Goal: Feedback & Contribution: Submit feedback/report problem

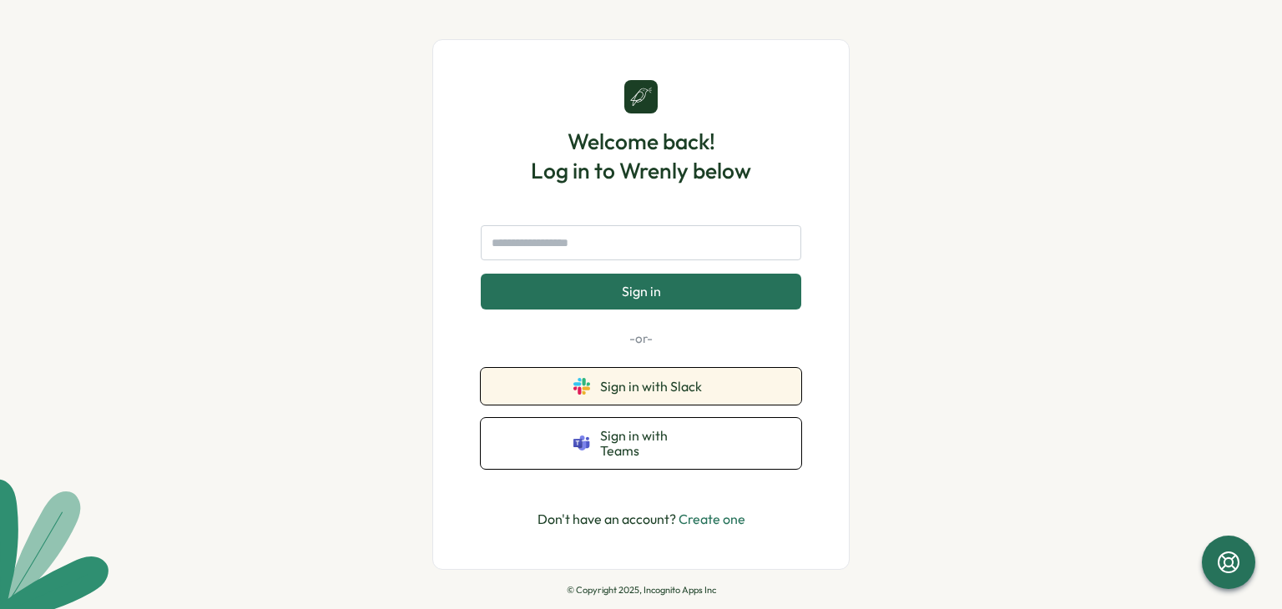
click at [613, 405] on button "Sign in with Slack" at bounding box center [641, 386] width 320 height 37
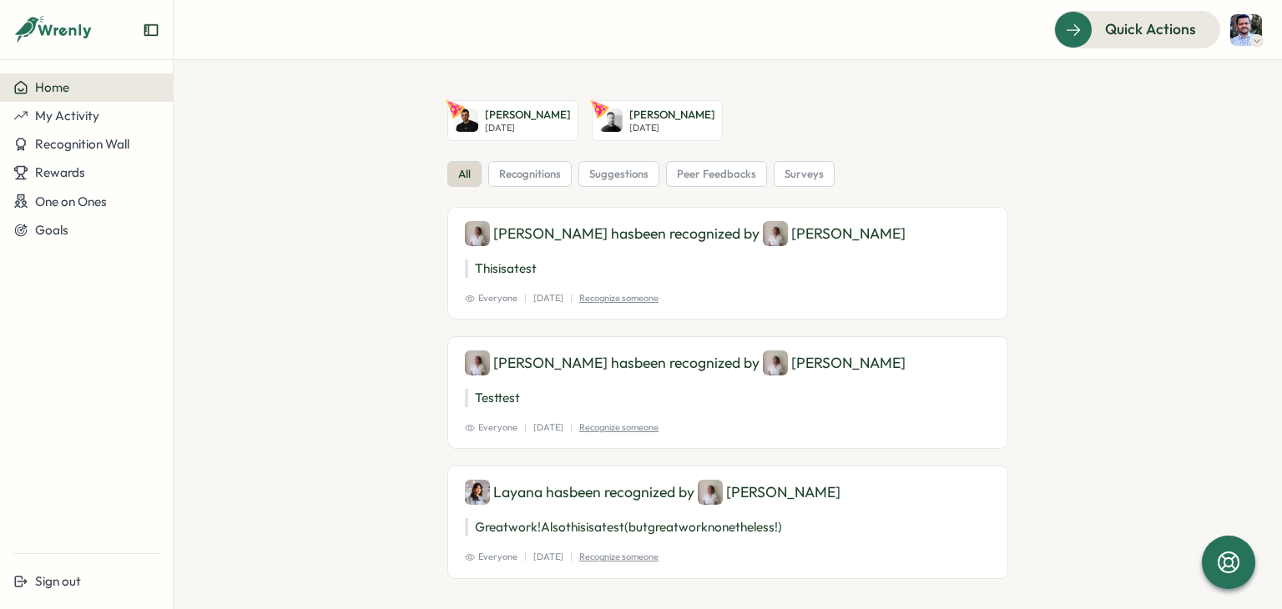
click at [613, 134] on link "[PERSON_NAME][DATE]" at bounding box center [657, 120] width 131 height 41
click at [83, 114] on span "My Activity" at bounding box center [67, 116] width 64 height 16
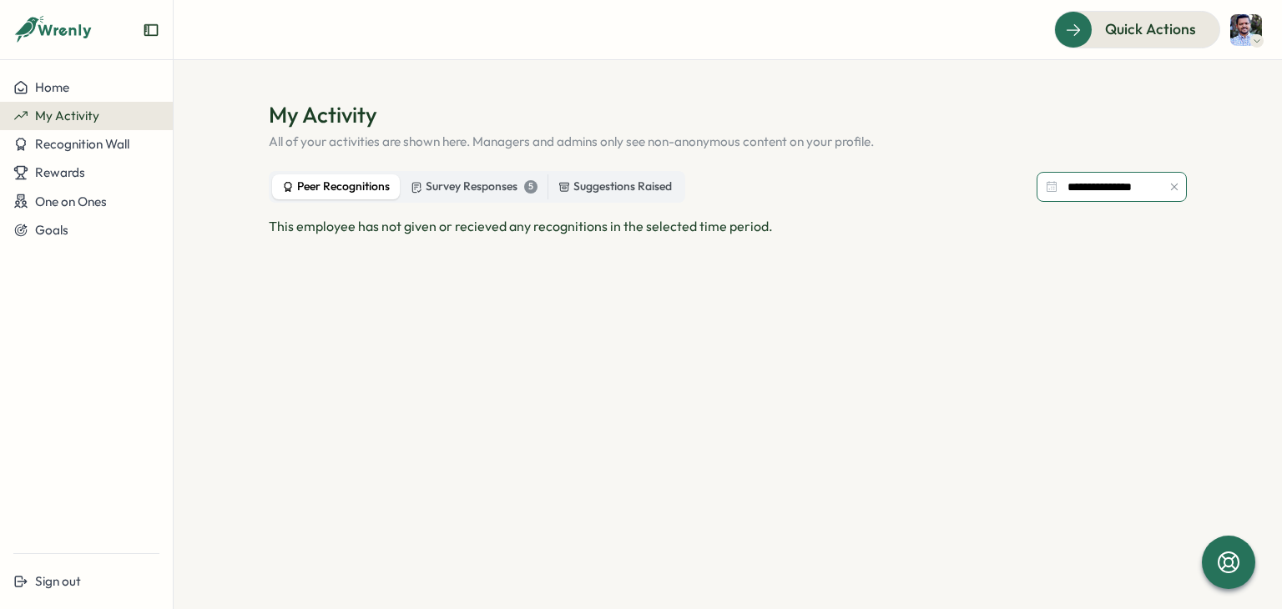
click at [1098, 183] on input "**********" at bounding box center [1112, 187] width 150 height 30
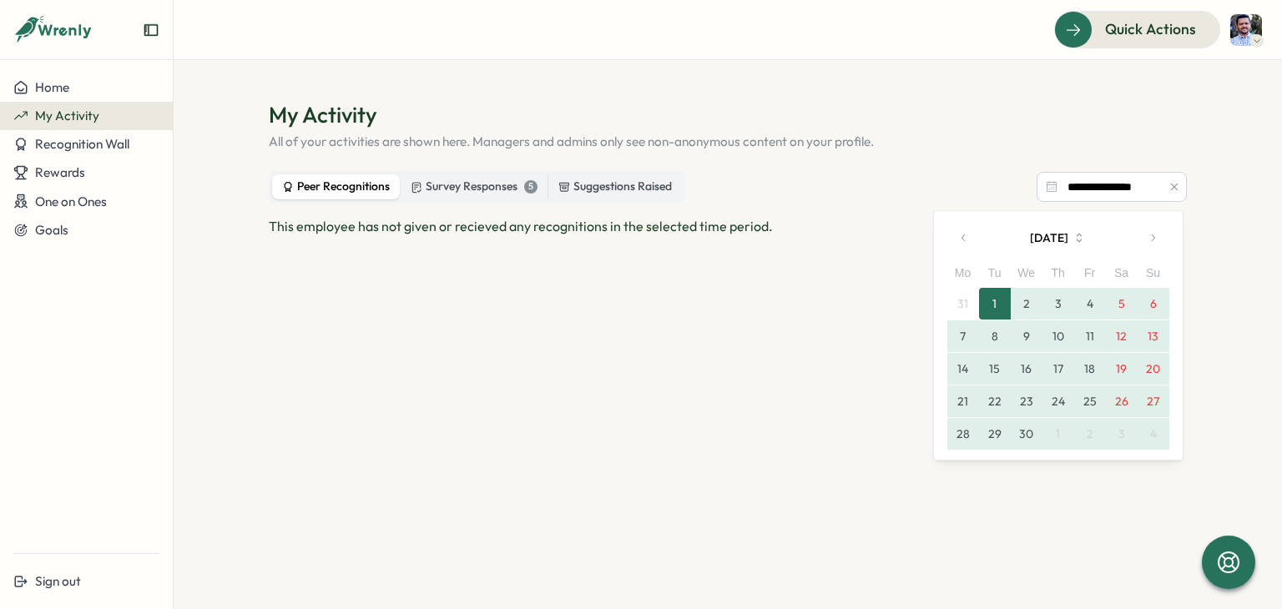
click at [965, 110] on h1 "My Activity" at bounding box center [728, 114] width 918 height 29
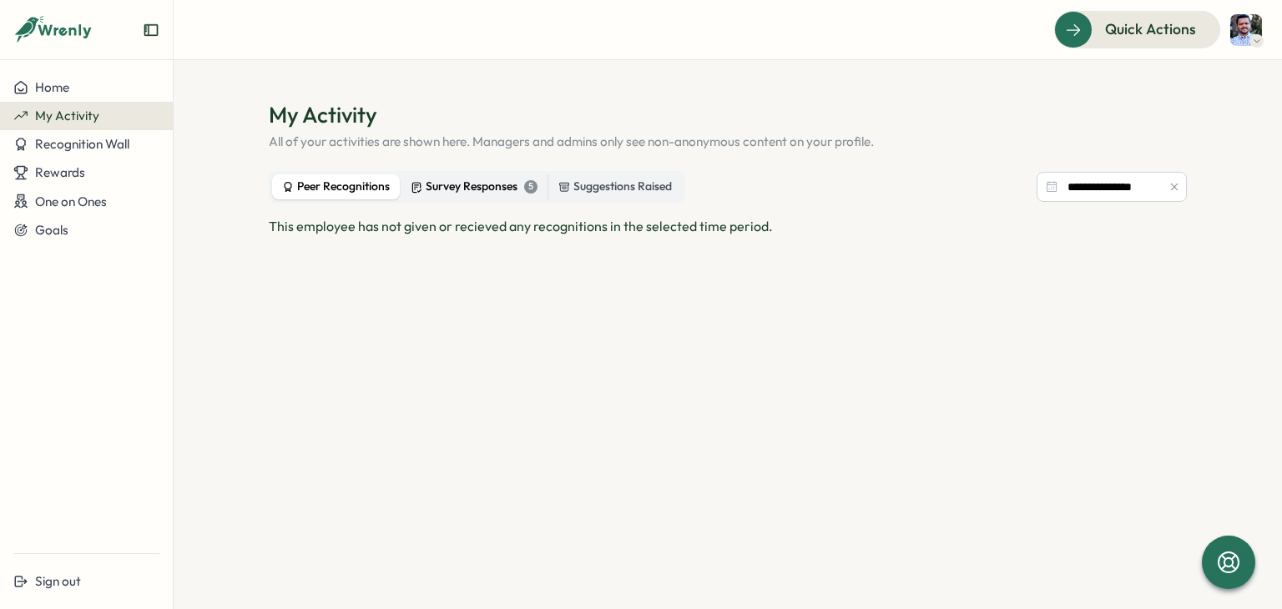
click at [429, 184] on div "Survey Responses 5" at bounding box center [474, 187] width 127 height 18
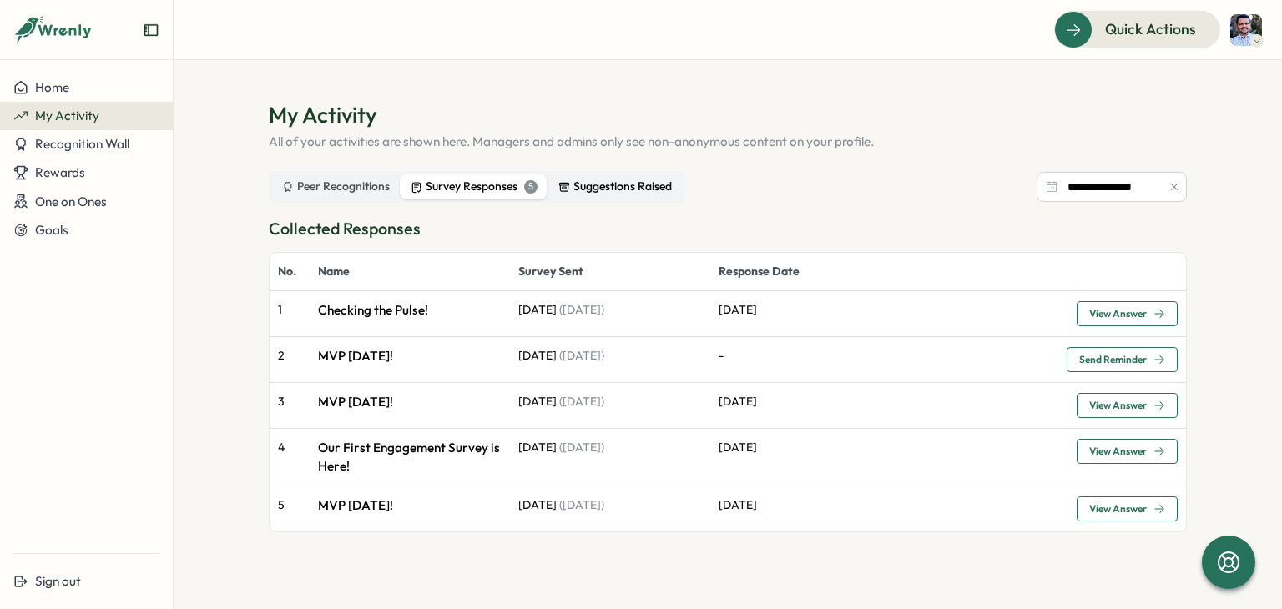
click at [593, 190] on div "Suggestions Raised" at bounding box center [614, 187] width 113 height 18
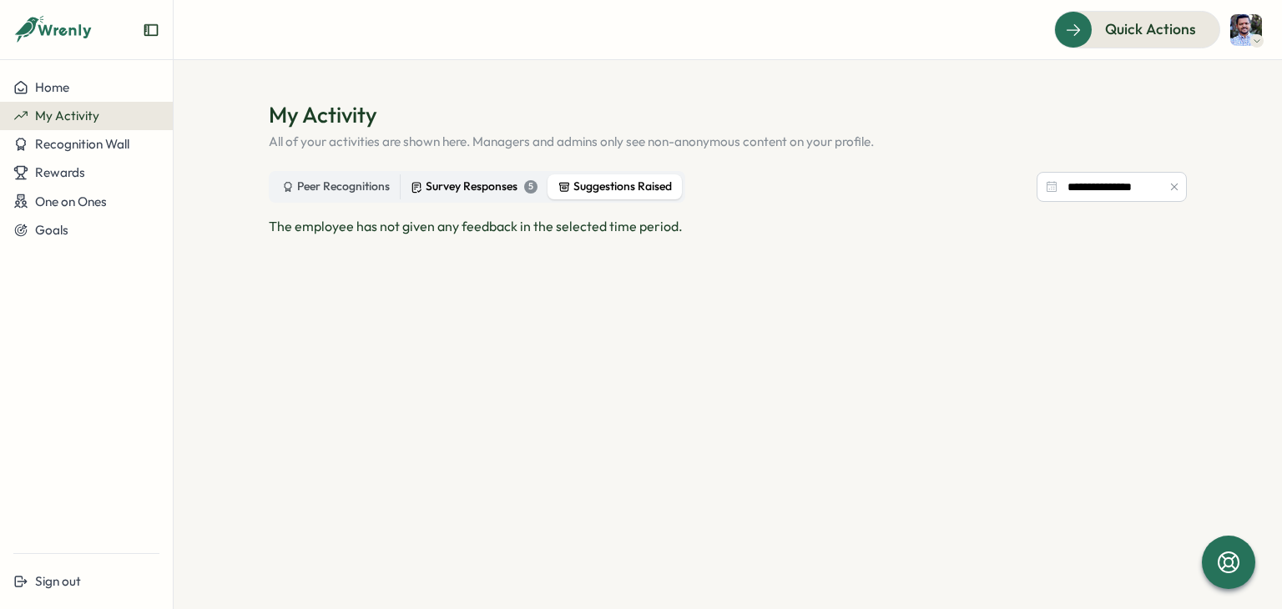
click at [477, 184] on div "Survey Responses 5" at bounding box center [474, 187] width 127 height 18
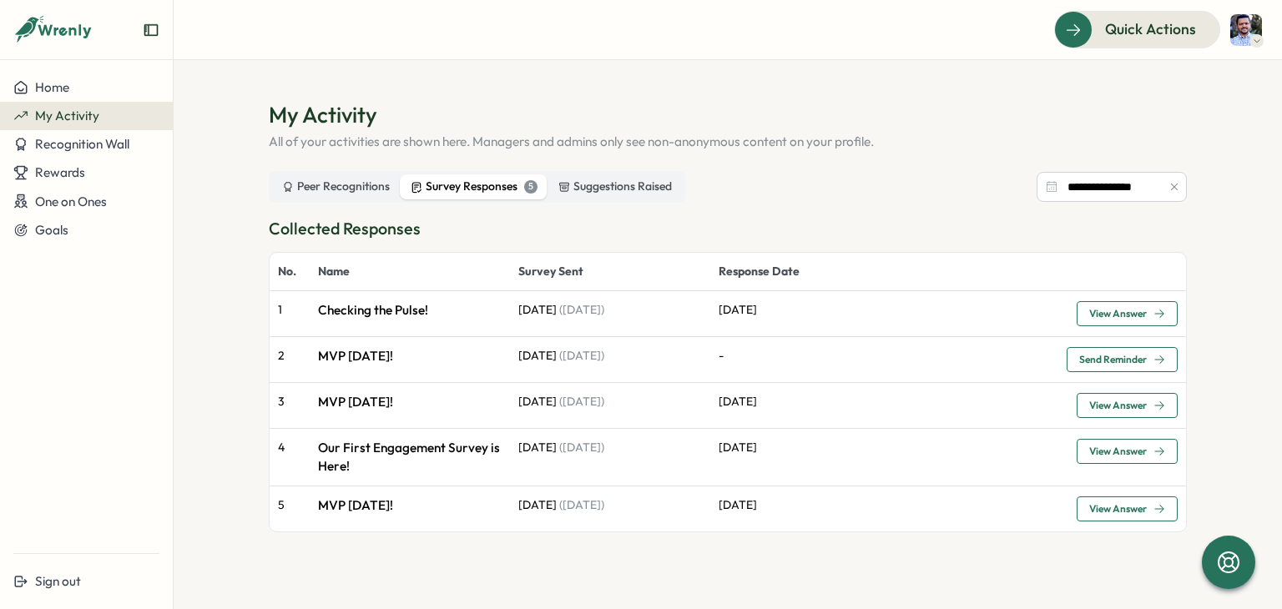
click at [603, 322] on td "[DATE] ( [DATE] )" at bounding box center [610, 313] width 200 height 45
click at [851, 315] on p "[DATE]" at bounding box center [889, 310] width 341 height 18
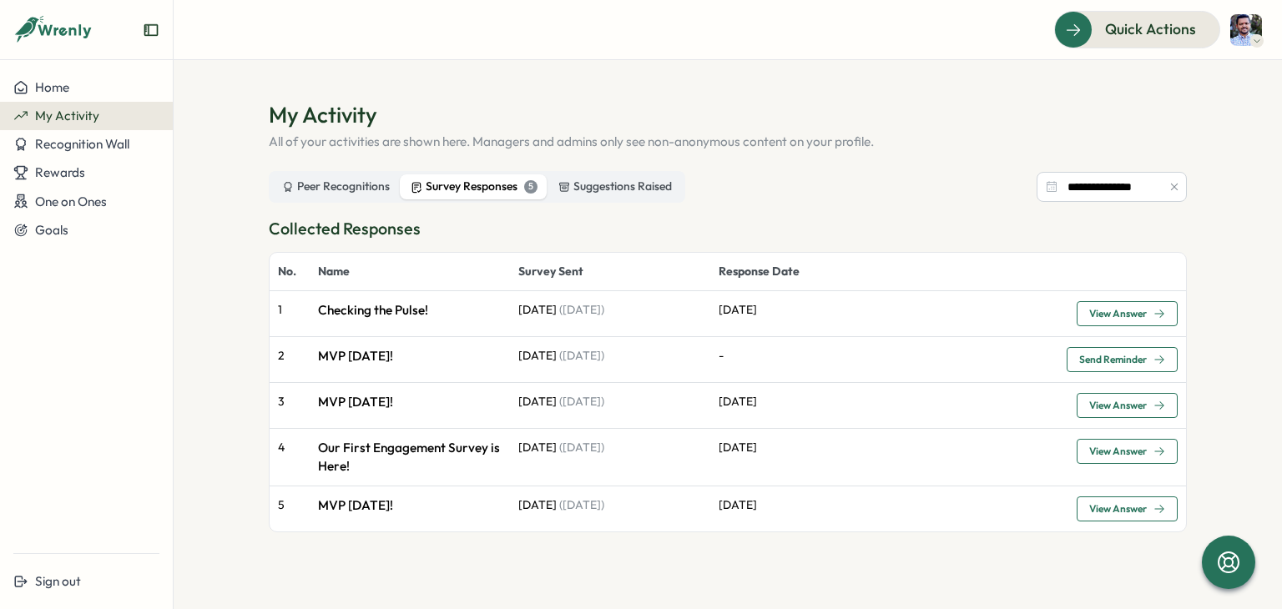
click at [1135, 301] on button "View Answer" at bounding box center [1127, 313] width 101 height 25
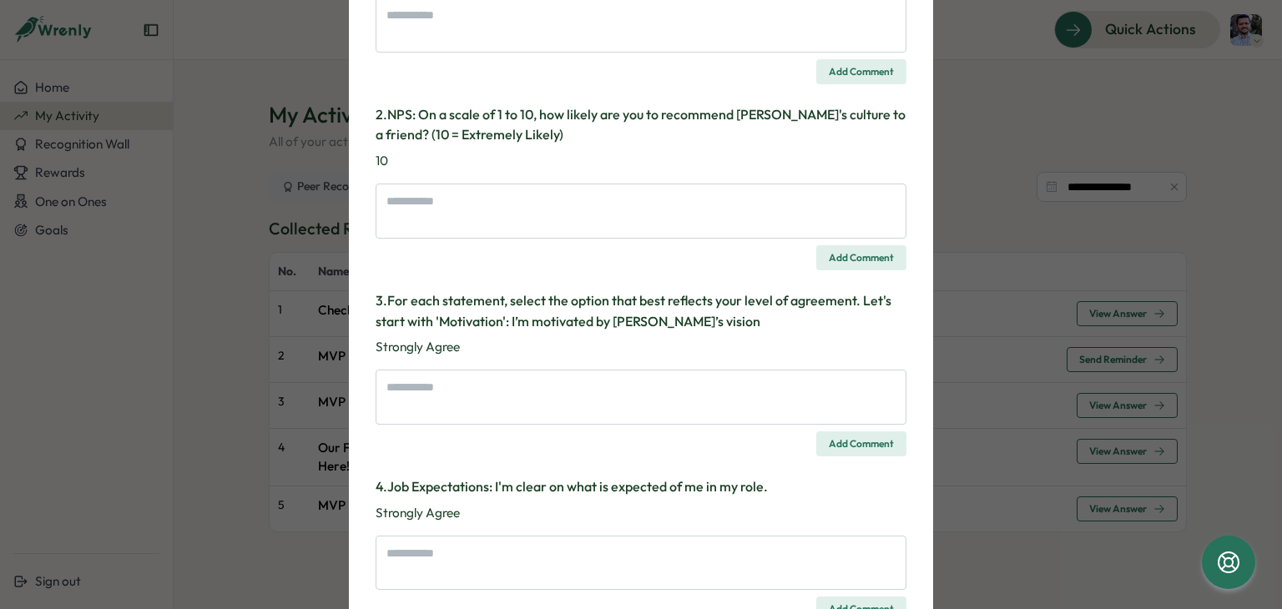
scroll to position [417, 0]
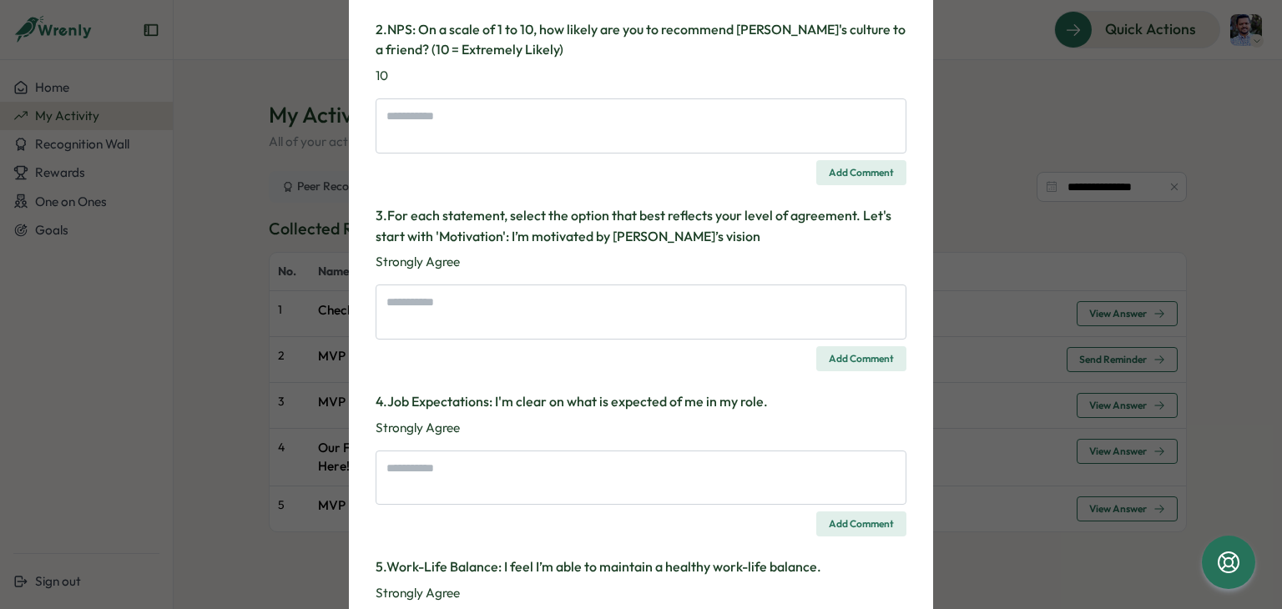
click at [845, 174] on span "Add Comment" at bounding box center [861, 172] width 65 height 23
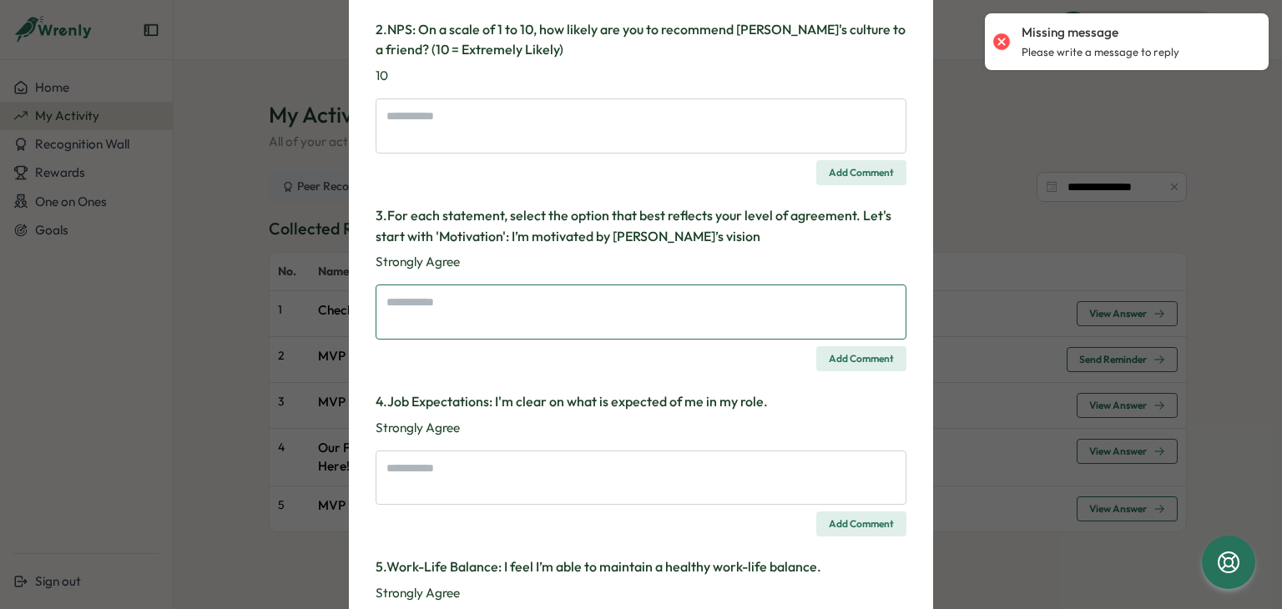
click at [595, 320] on textarea at bounding box center [641, 312] width 531 height 55
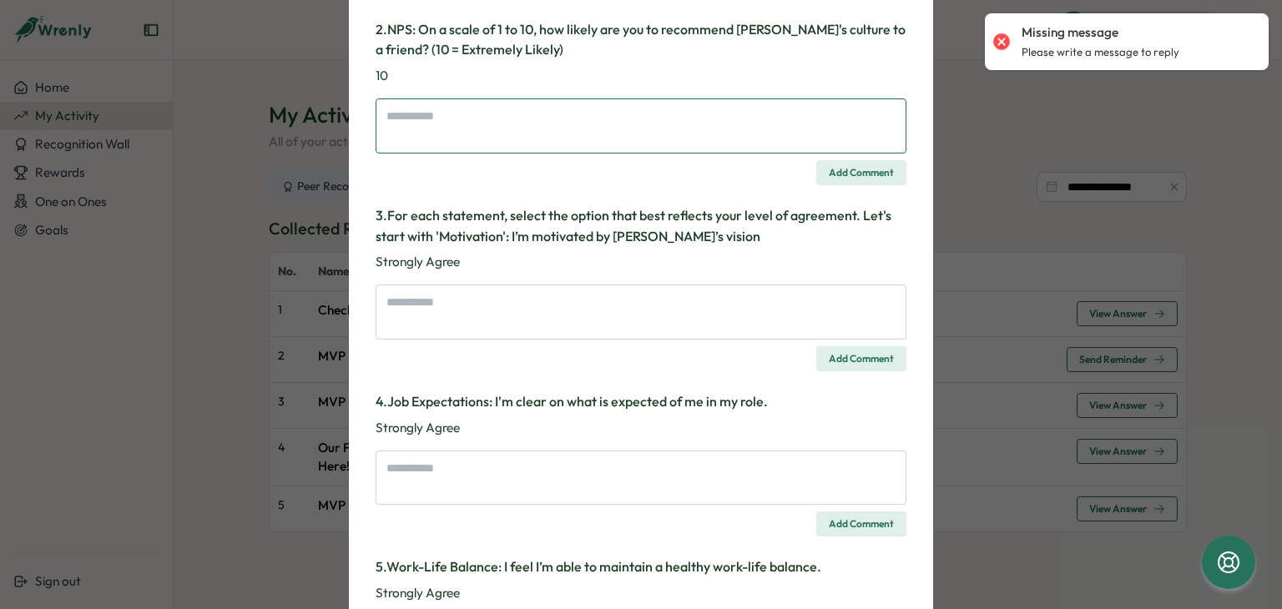
click at [462, 135] on textarea at bounding box center [641, 125] width 531 height 55
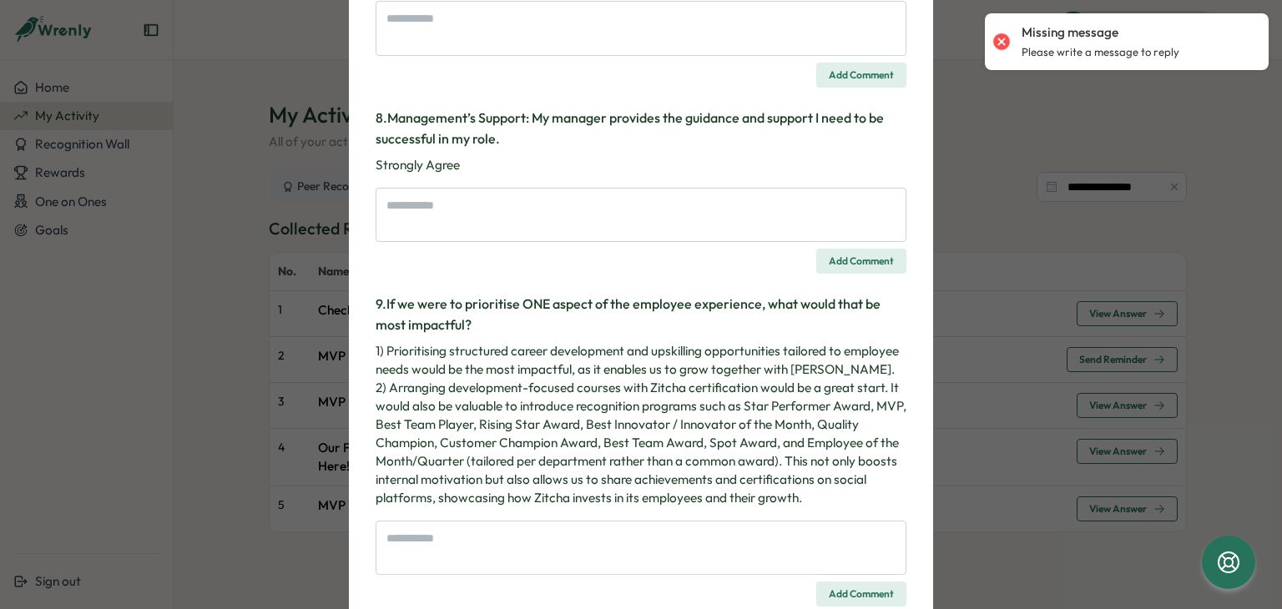
scroll to position [1462, 0]
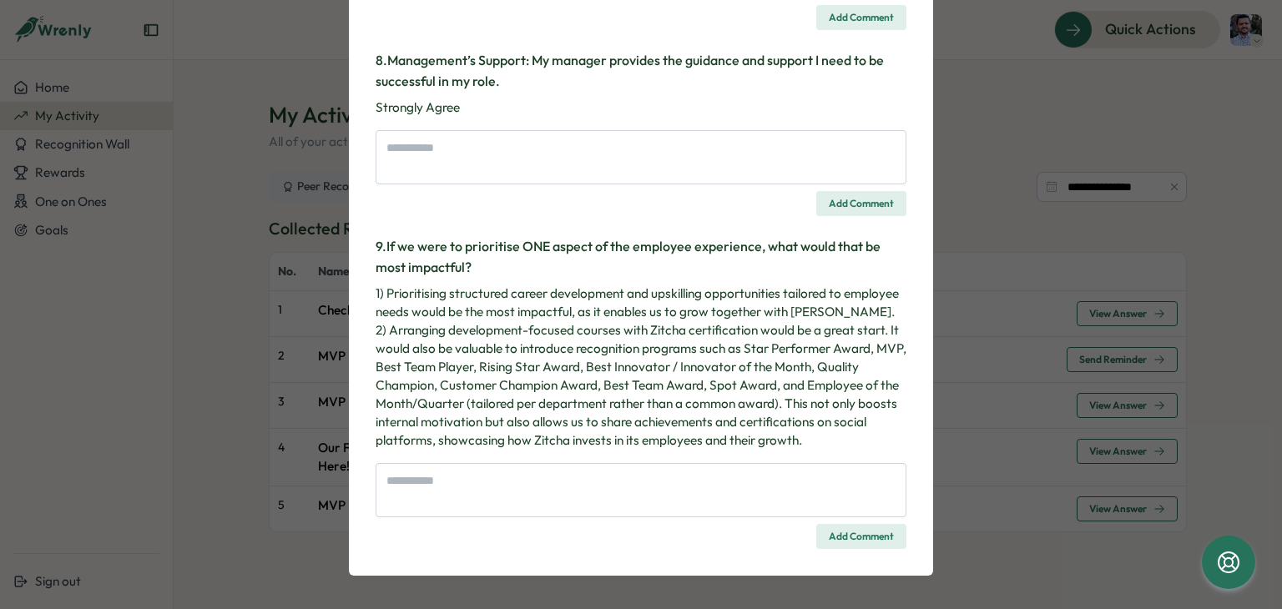
click at [614, 367] on p "1) Prioritising structured career development and upskilling opportunities tail…" at bounding box center [641, 367] width 531 height 165
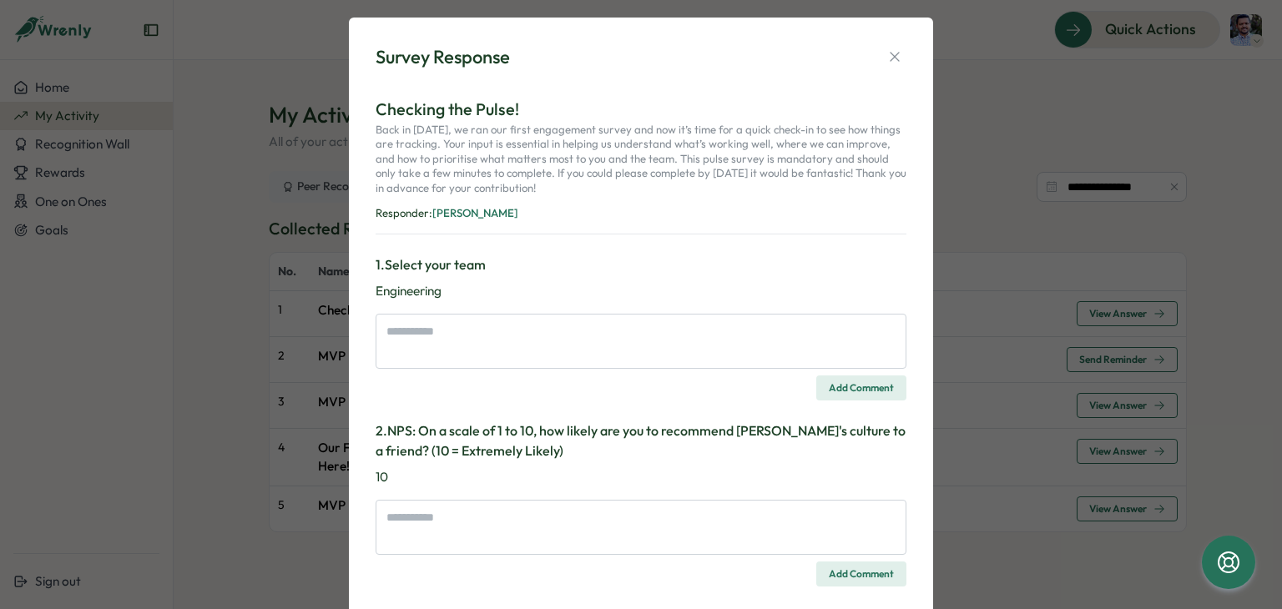
scroll to position [0, 0]
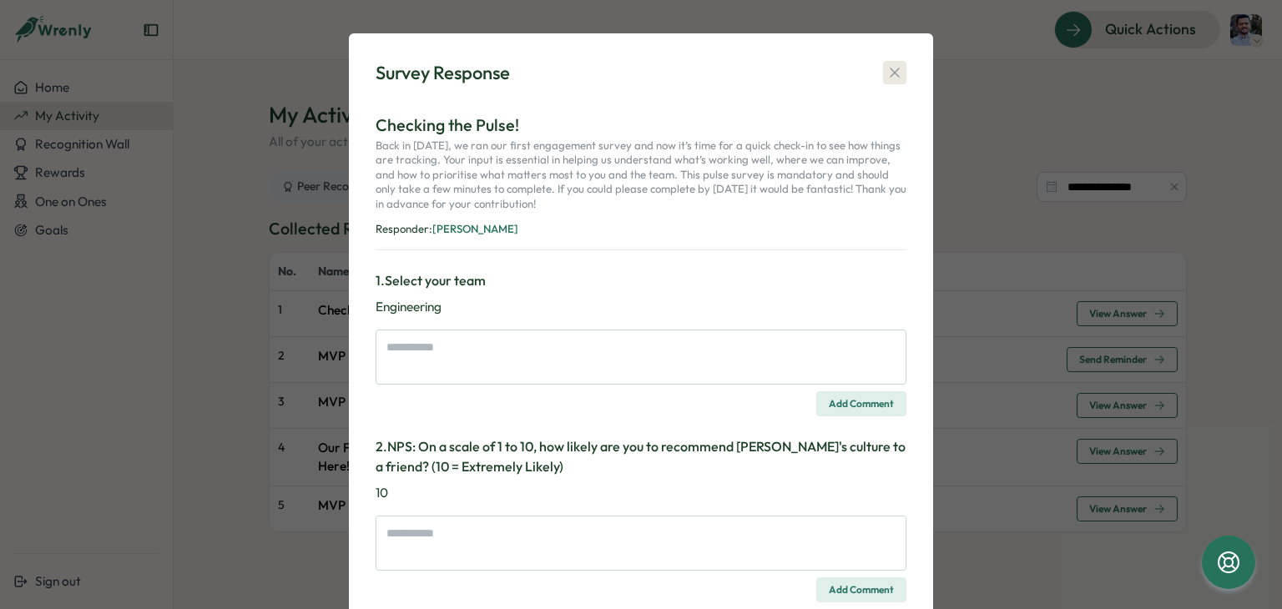
click at [895, 78] on icon "button" at bounding box center [894, 72] width 9 height 9
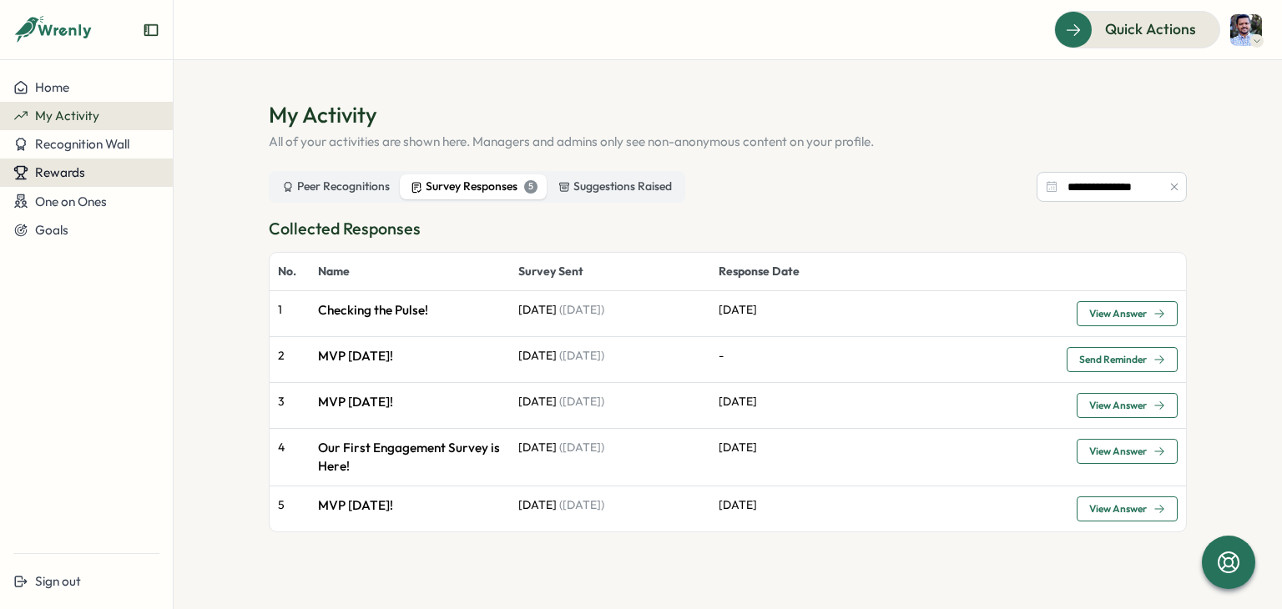
drag, startPoint x: 67, startPoint y: 143, endPoint x: 134, endPoint y: 182, distance: 77.4
click at [67, 143] on span "Recognition Wall" at bounding box center [82, 144] width 94 height 16
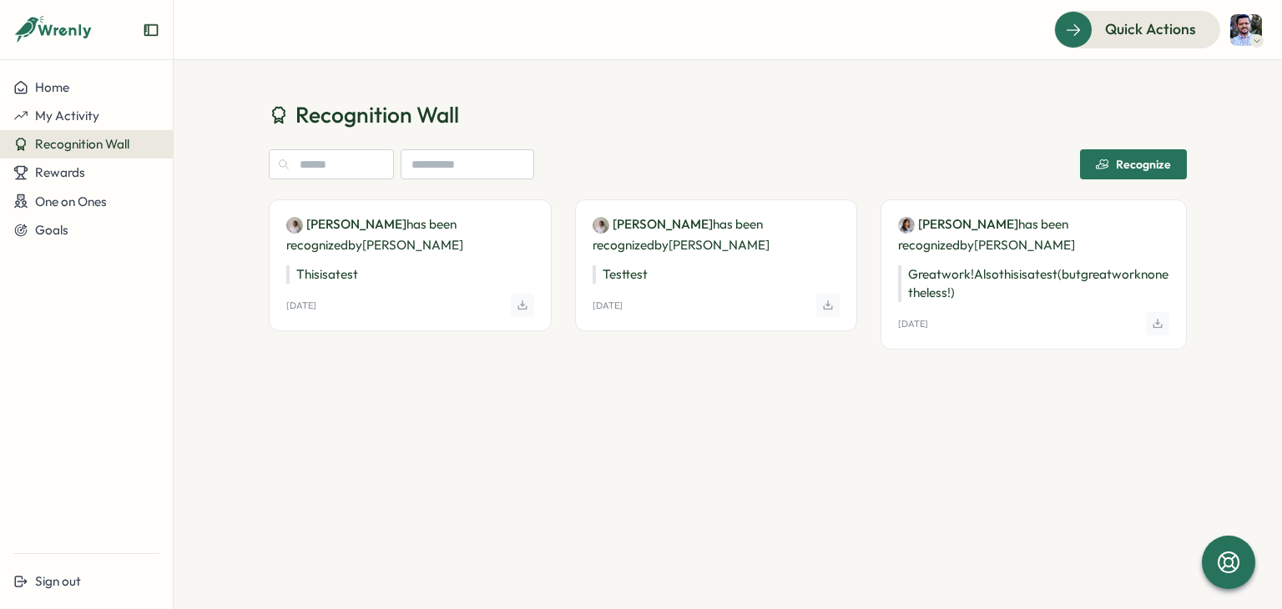
click at [1139, 162] on div "Recognize" at bounding box center [1133, 164] width 75 height 13
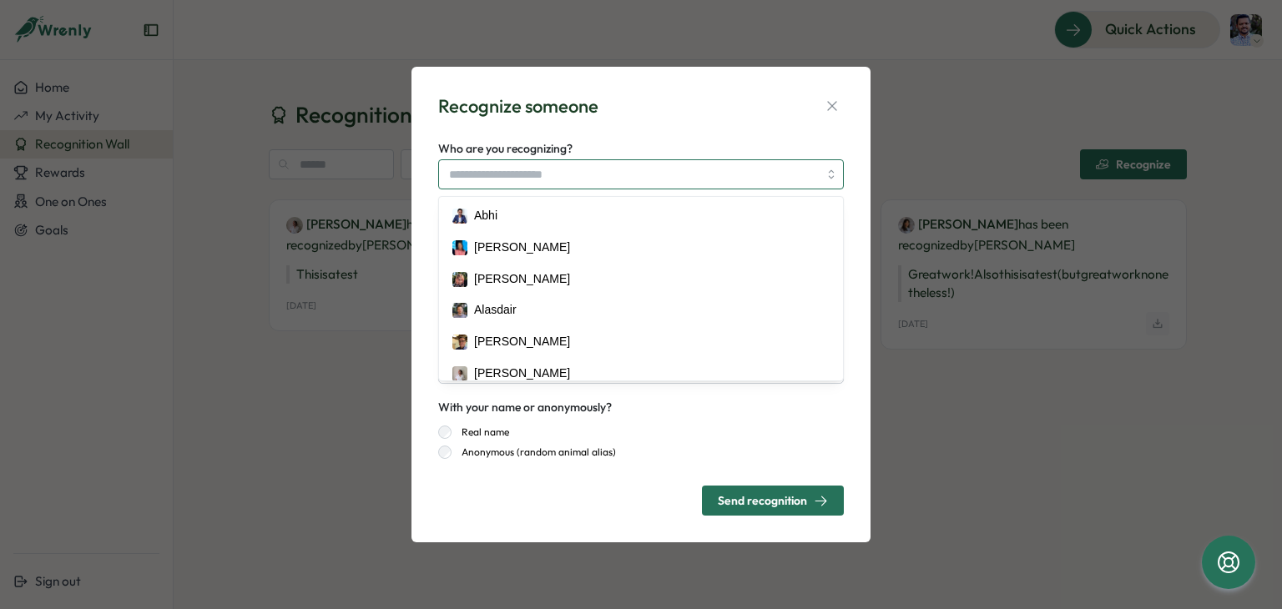
click at [495, 171] on input "Who are you recognizing?" at bounding box center [633, 174] width 369 height 28
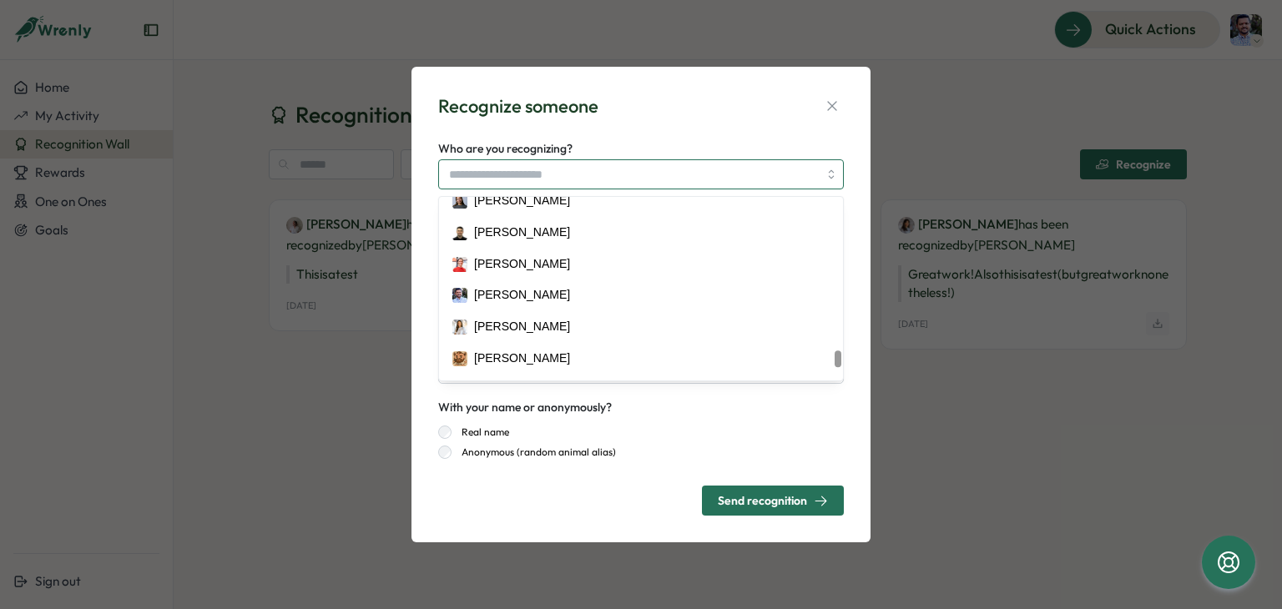
scroll to position [1669, 0]
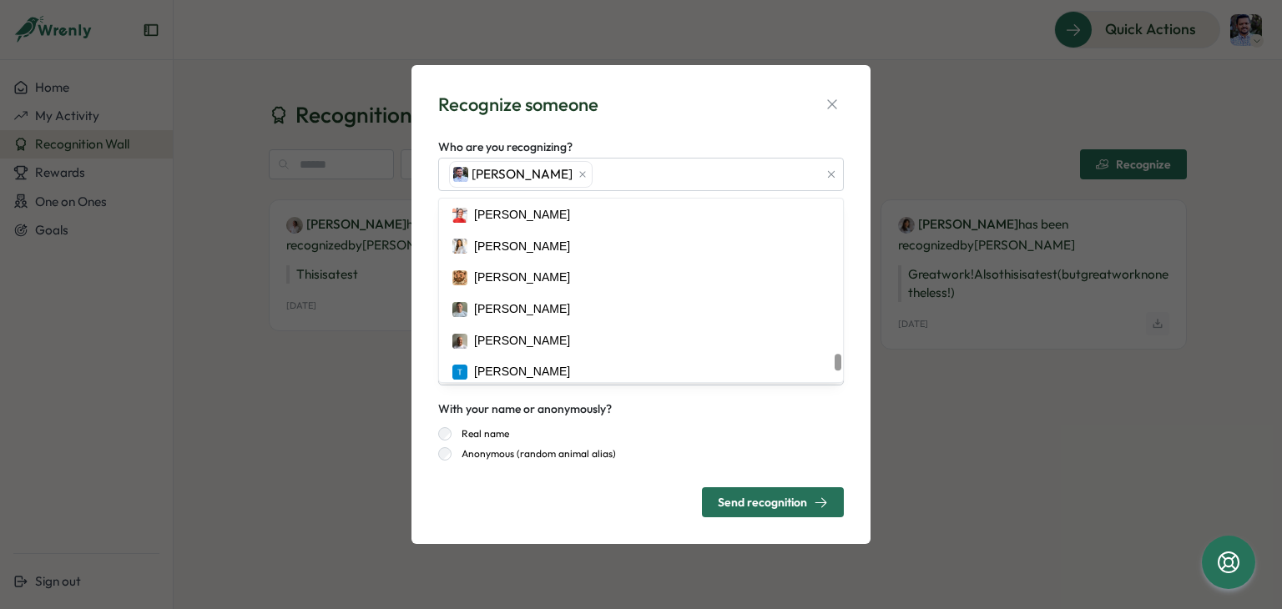
click at [679, 122] on div "**********" at bounding box center [640, 305] width 419 height 440
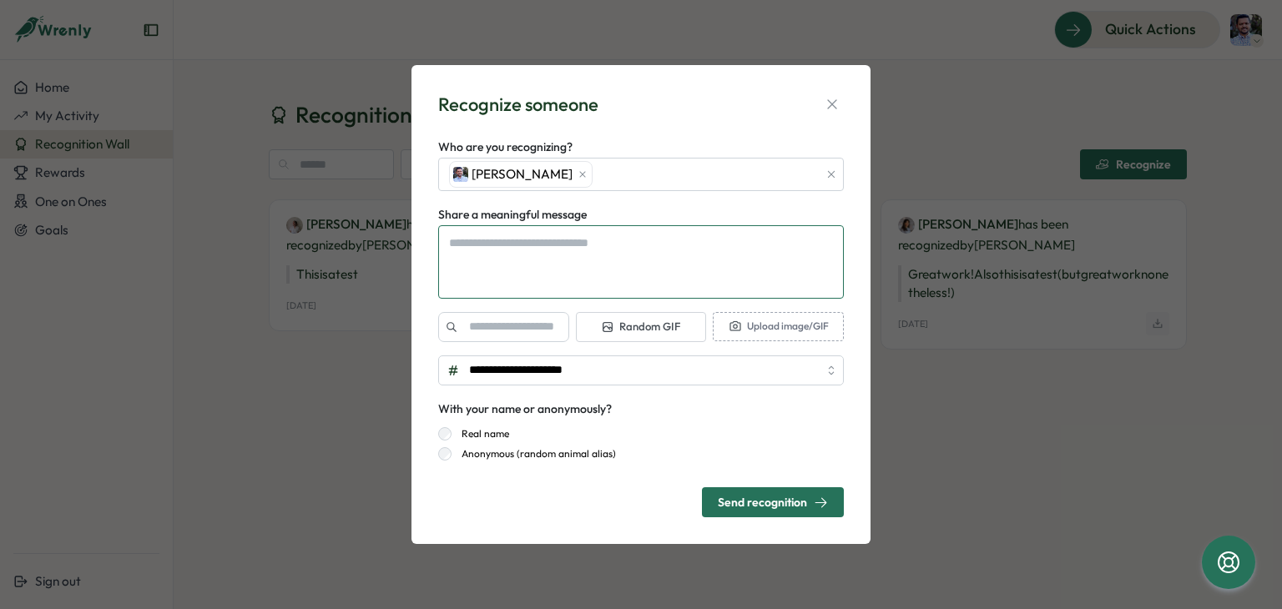
click at [577, 238] on textarea "Share a meaningful message" at bounding box center [641, 261] width 406 height 73
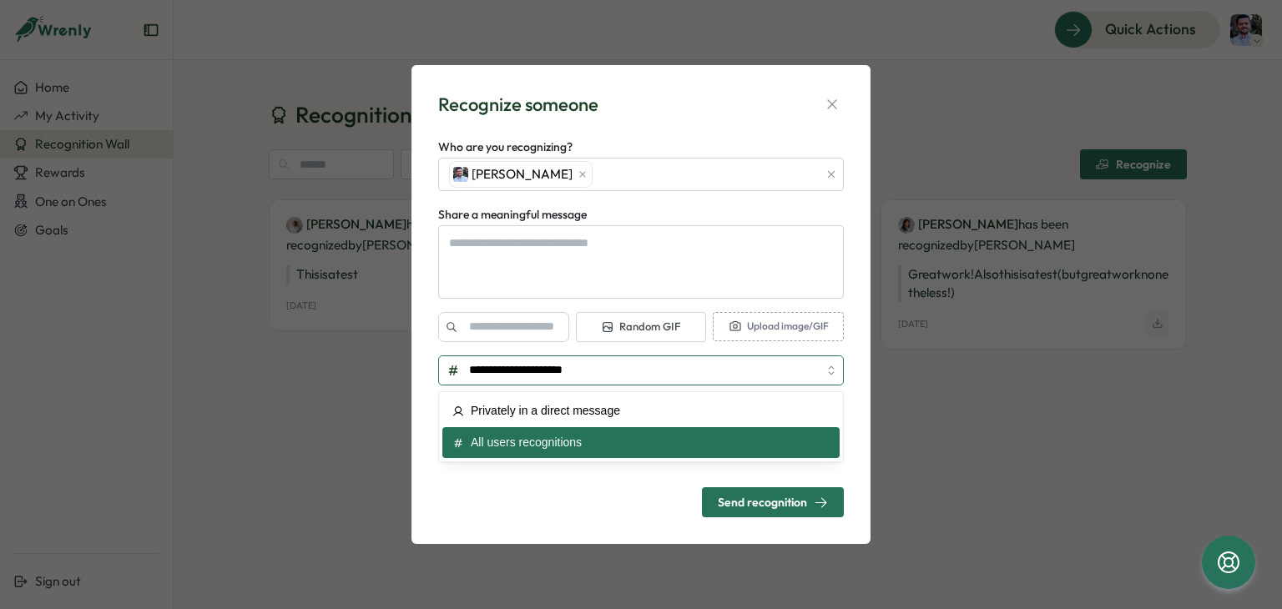
click at [561, 378] on input "**********" at bounding box center [641, 371] width 406 height 30
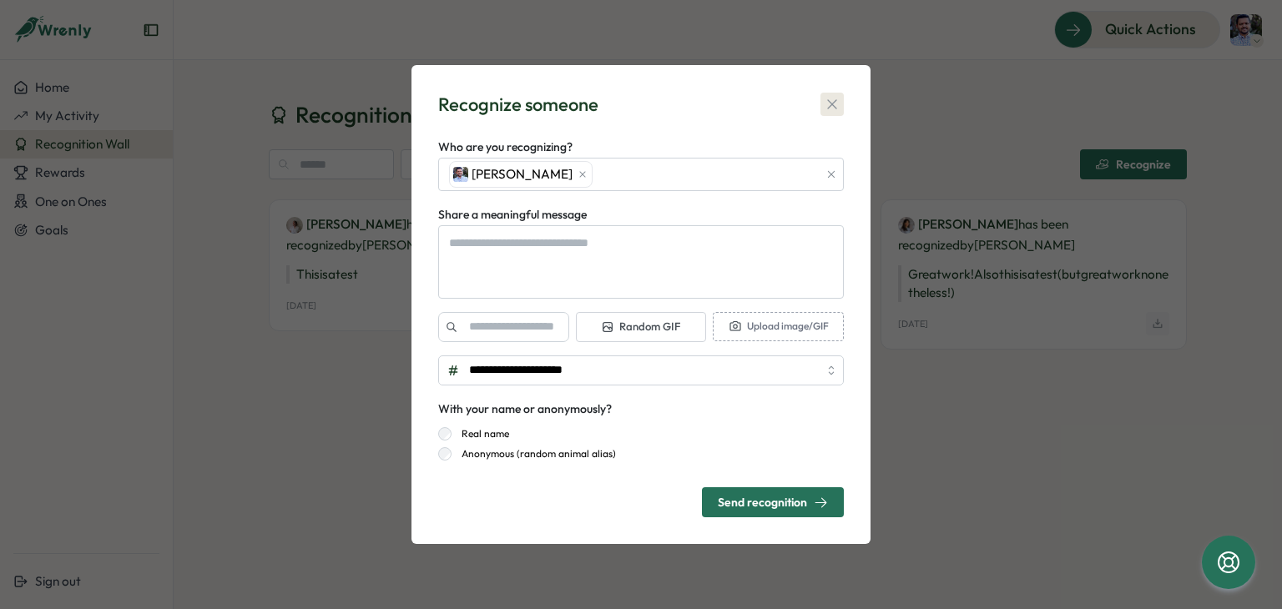
click at [825, 102] on icon "button" at bounding box center [832, 104] width 17 height 17
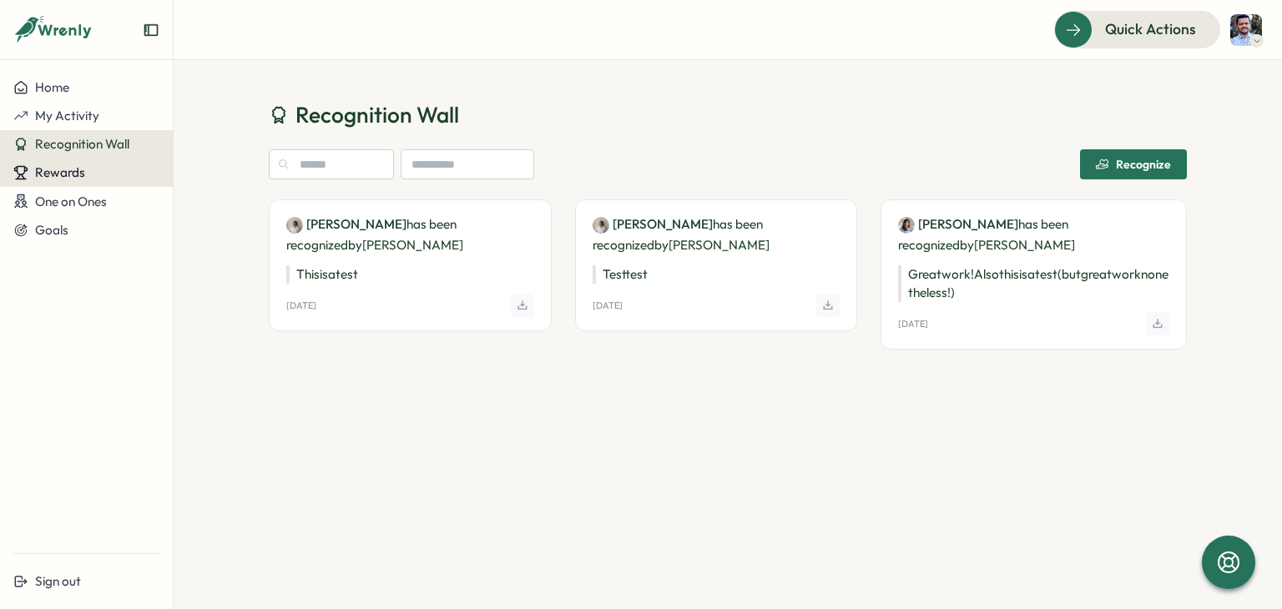
click at [63, 170] on span "Rewards" at bounding box center [60, 172] width 50 height 16
click at [76, 169] on span "Rewards" at bounding box center [60, 172] width 50 height 16
click at [79, 174] on span "Rewards" at bounding box center [60, 172] width 50 height 16
click at [187, 170] on div "Redeem Rewards" at bounding box center [226, 173] width 99 height 18
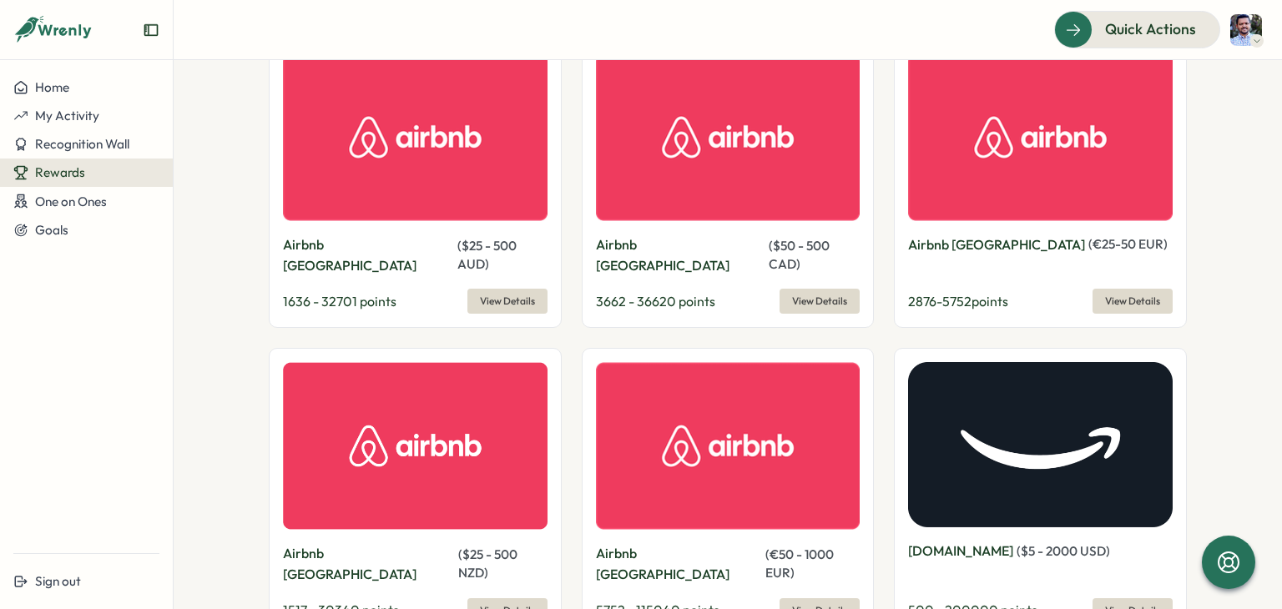
scroll to position [1168, 0]
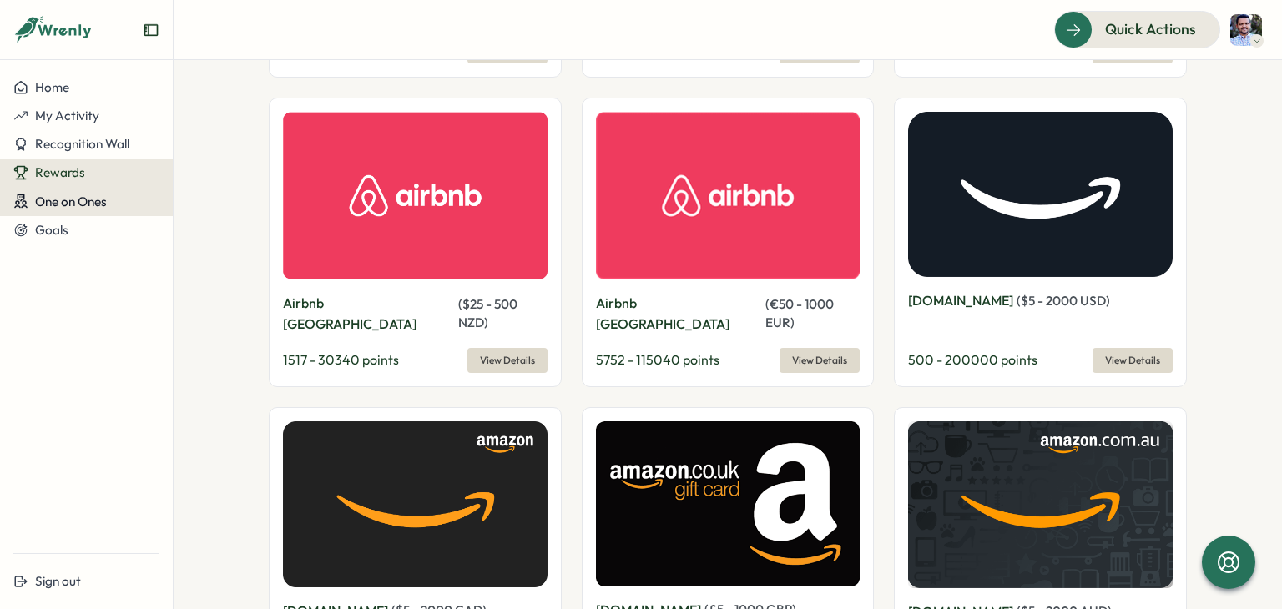
click at [93, 195] on span "One on Ones" at bounding box center [71, 202] width 72 height 16
click at [191, 208] on div "Meetings" at bounding box center [203, 202] width 52 height 18
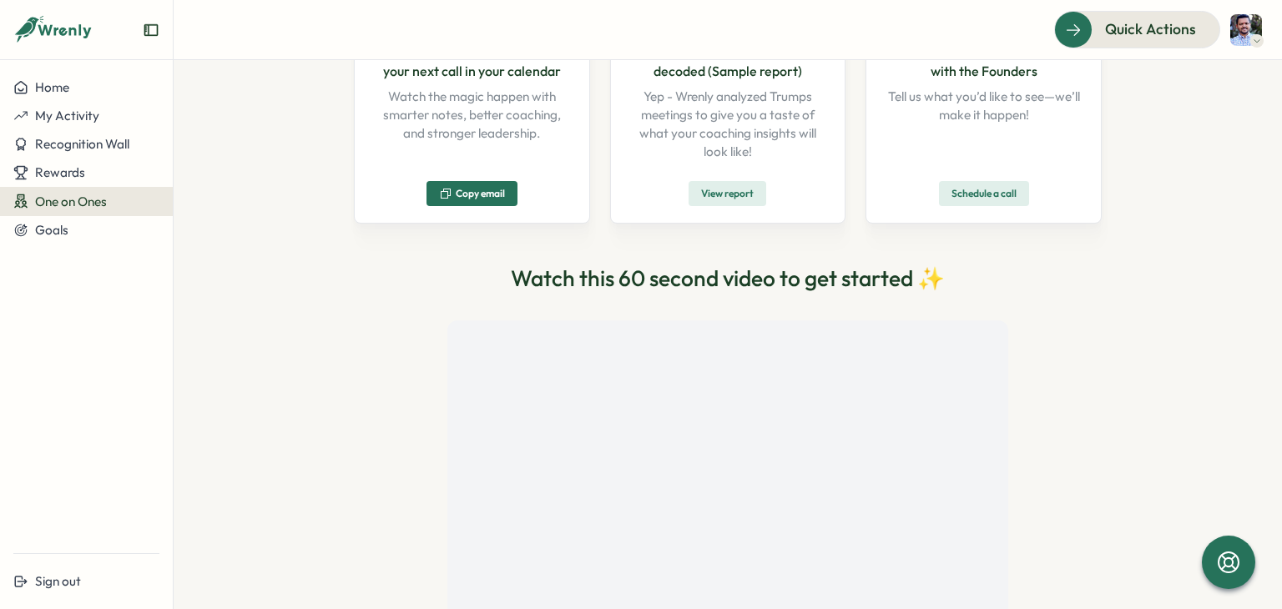
scroll to position [331, 0]
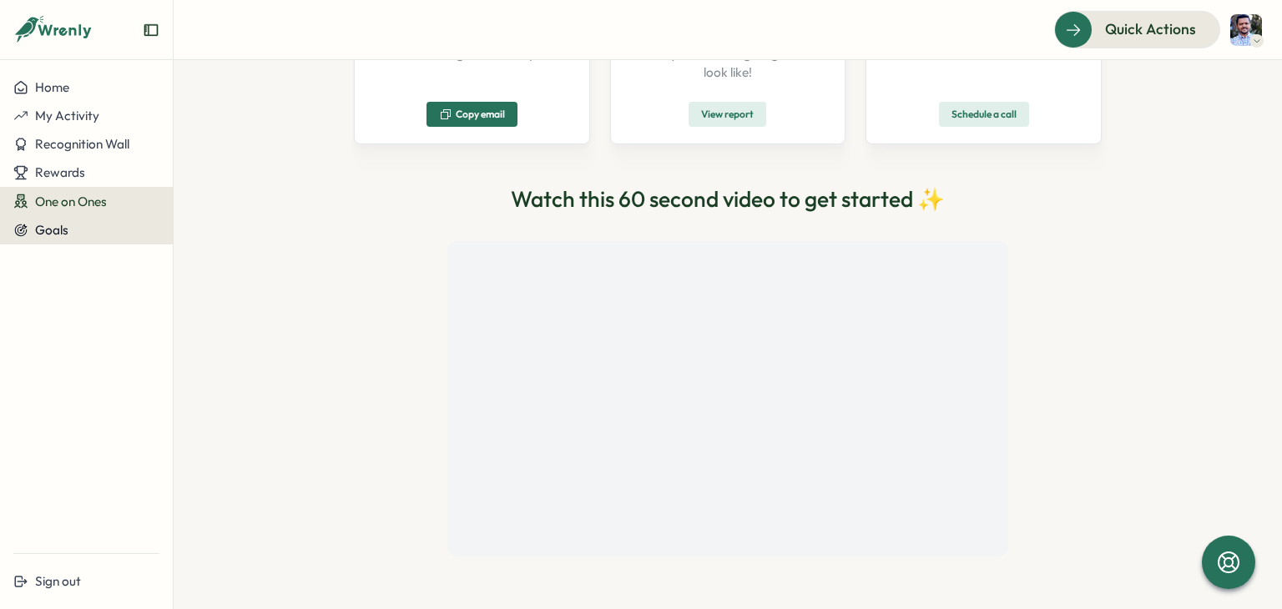
click at [73, 223] on div "Goals" at bounding box center [86, 230] width 146 height 15
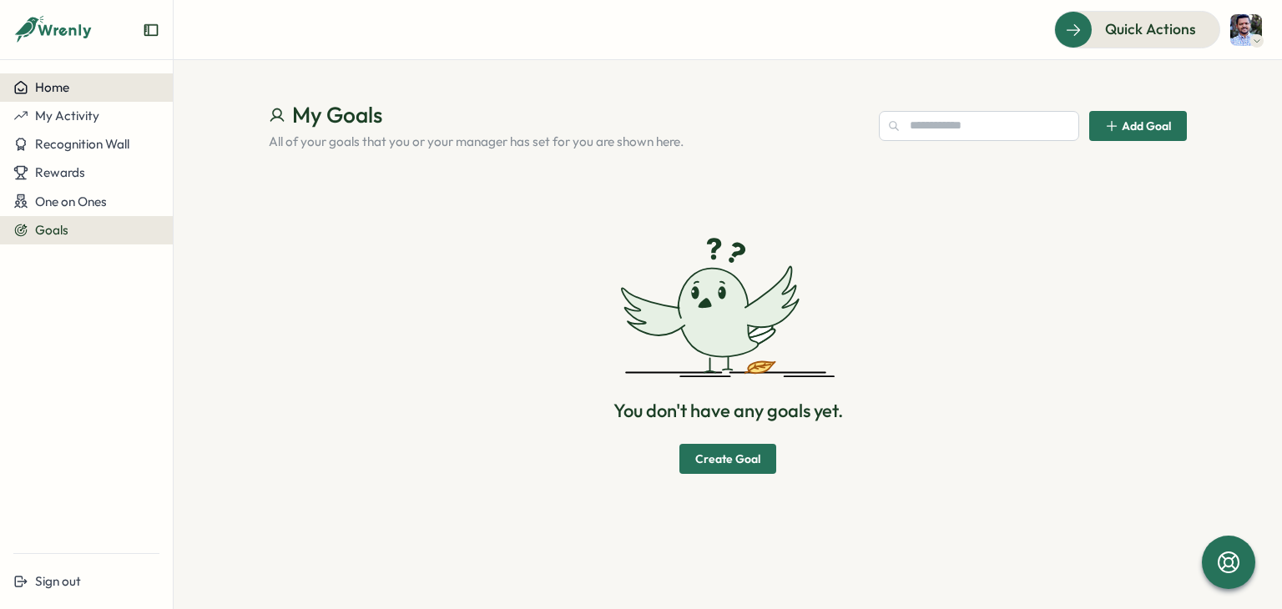
click at [37, 95] on button "Home" at bounding box center [86, 87] width 173 height 28
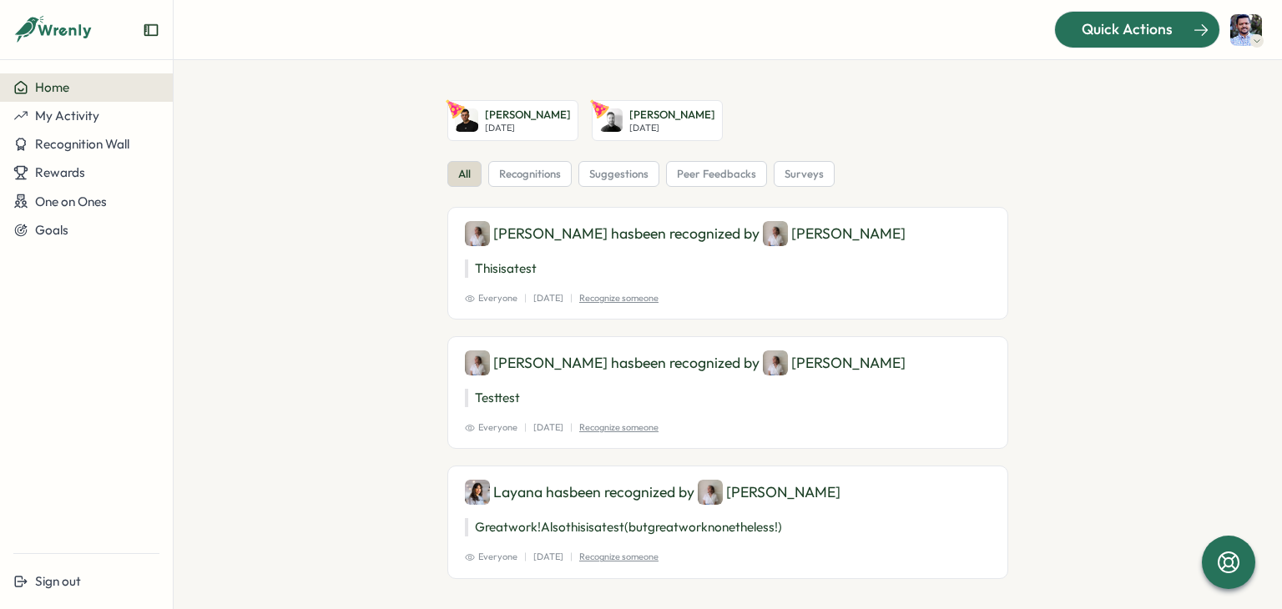
click at [1069, 34] on div "Quick Actions" at bounding box center [1127, 29] width 151 height 22
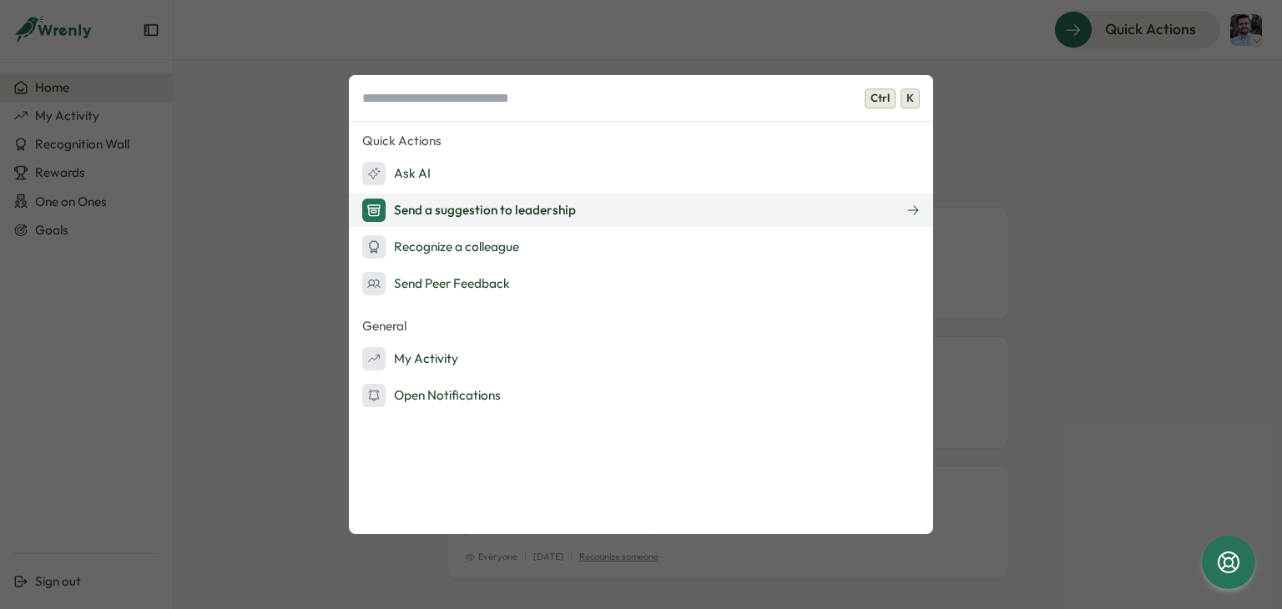
click at [613, 204] on button "Send a suggestion to leadership" at bounding box center [641, 210] width 584 height 33
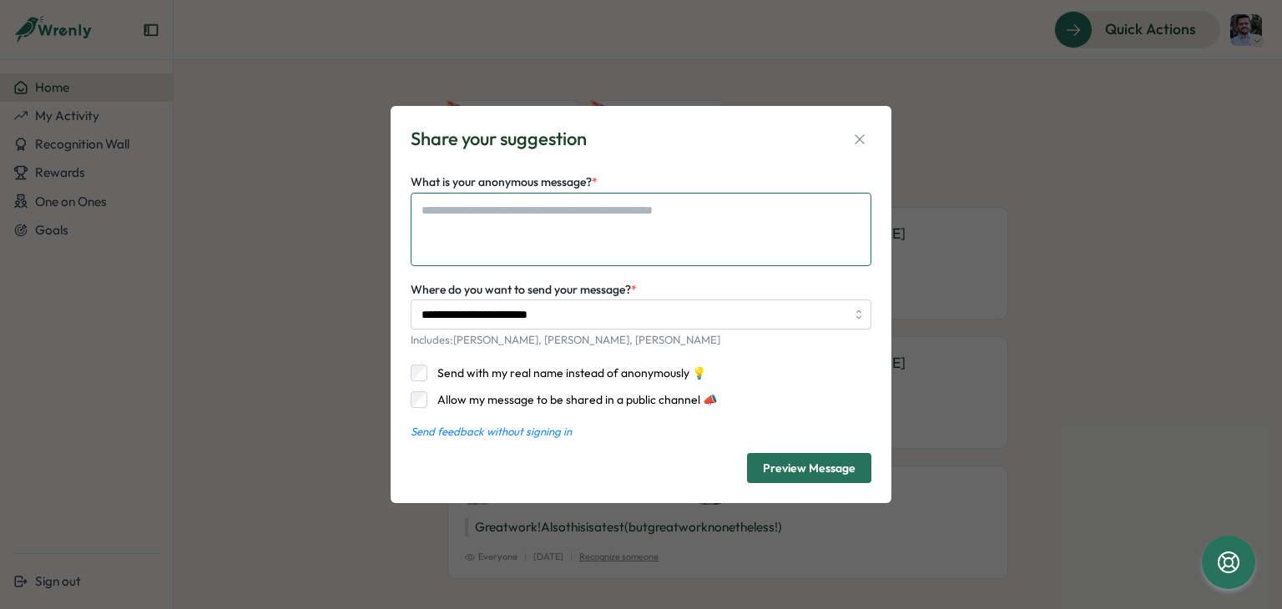
click at [611, 227] on textarea "What is your anonymous message? *" at bounding box center [641, 229] width 461 height 73
click at [502, 334] on p "Includes: [PERSON_NAME], [PERSON_NAME], [PERSON_NAME]" at bounding box center [641, 340] width 461 height 15
type textarea "*"
click at [514, 318] on input "**********" at bounding box center [641, 315] width 461 height 30
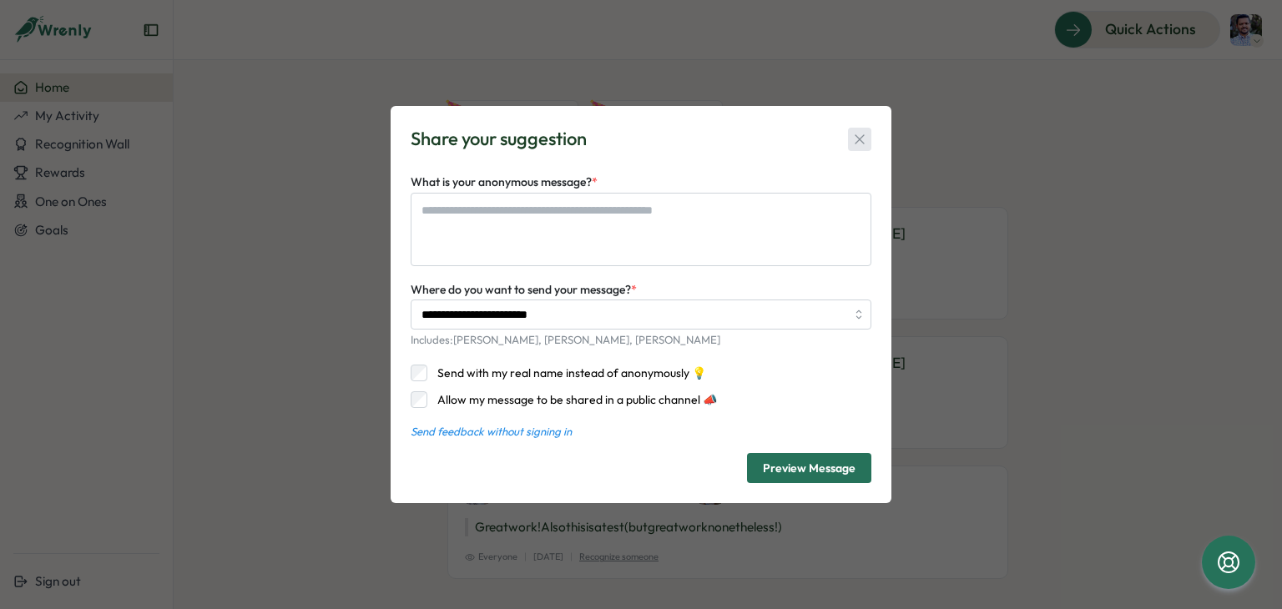
click at [860, 141] on icon "button" at bounding box center [859, 139] width 17 height 17
